Goal: Navigation & Orientation: Understand site structure

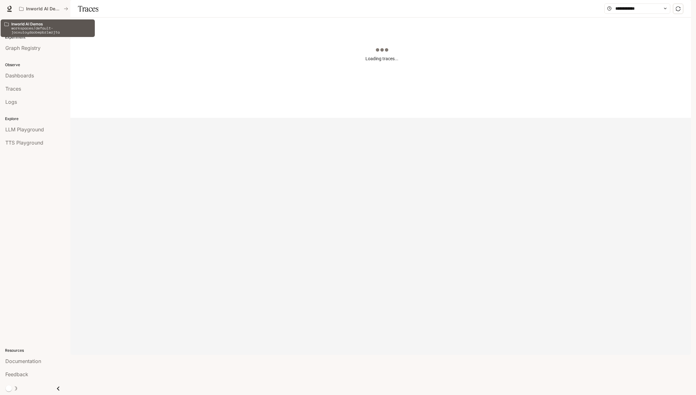
click at [17, 29] on p "workspaces/default-jocxuioydaobepbzlwzjta" at bounding box center [51, 30] width 80 height 8
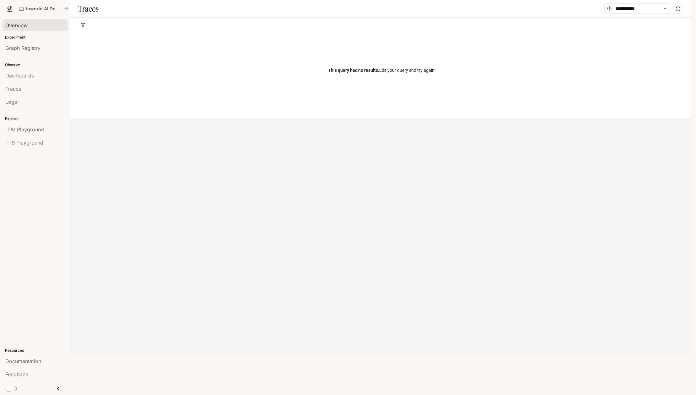
click at [32, 27] on div "Overview" at bounding box center [35, 26] width 60 height 8
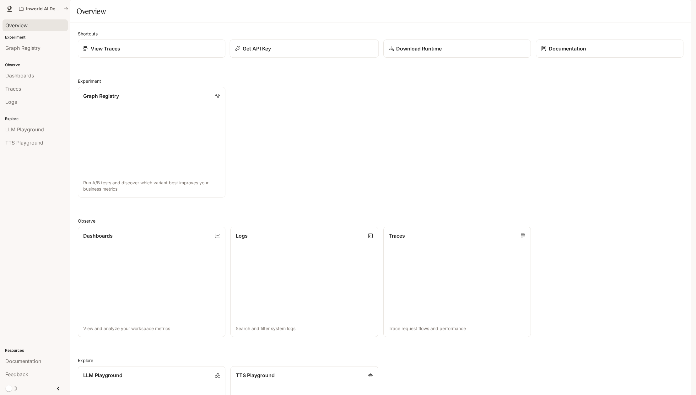
click at [258, 52] on p "Get API Key" at bounding box center [257, 49] width 28 height 8
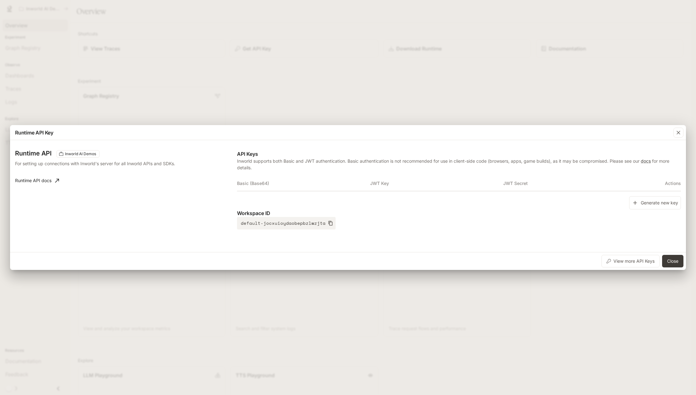
click at [258, 67] on div "Runtime API Key Runtime API Inworld AI Demos For setting up connections with In…" at bounding box center [348, 197] width 696 height 395
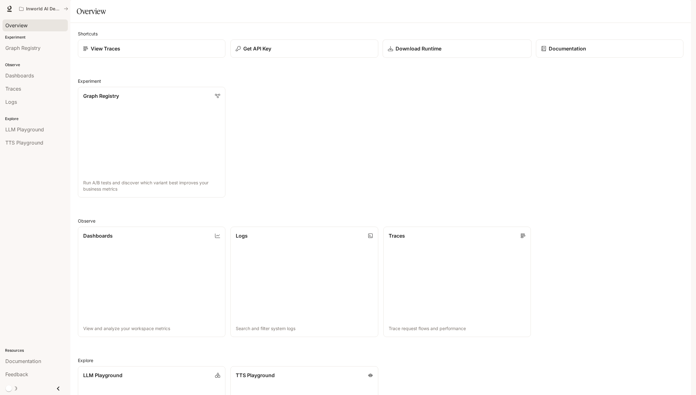
click at [431, 52] on p "Download Runtime" at bounding box center [418, 49] width 46 height 8
click at [118, 52] on p "View Traces" at bounding box center [105, 49] width 30 height 8
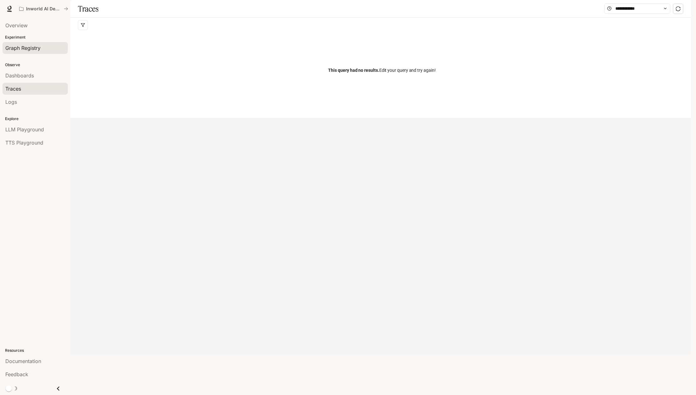
click at [21, 49] on span "Graph Registry" at bounding box center [22, 48] width 35 height 8
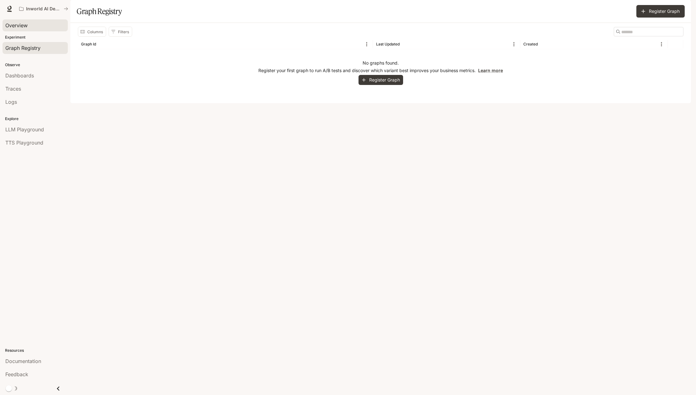
click at [31, 23] on div "Overview" at bounding box center [35, 26] width 60 height 8
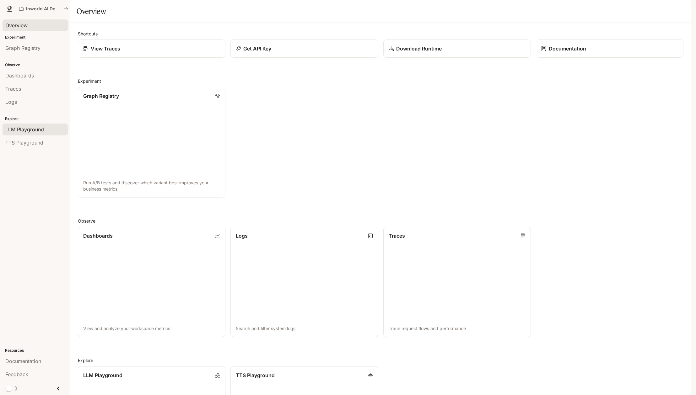
click at [38, 134] on link "LLM Playground" at bounding box center [35, 130] width 65 height 12
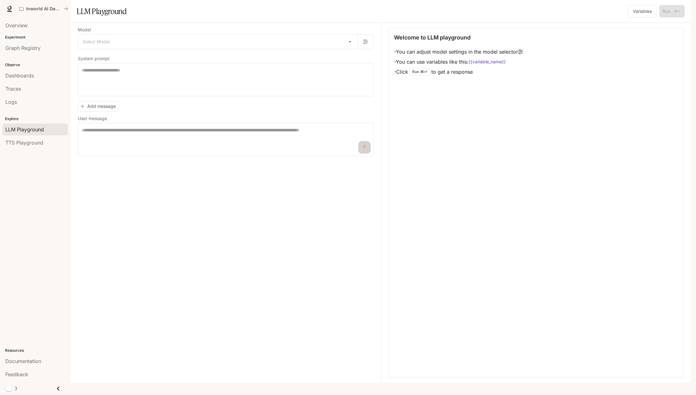
click at [684, 11] on img "button" at bounding box center [681, 8] width 9 height 9
